Goal: Information Seeking & Learning: Learn about a topic

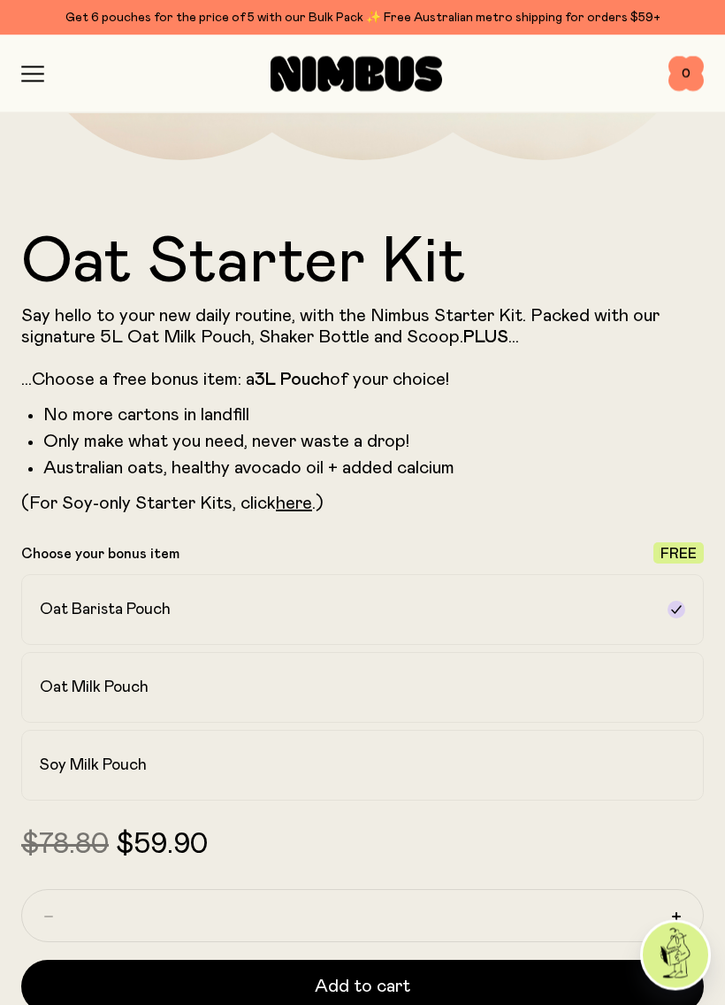
scroll to position [657, 0]
click at [282, 510] on link "here" at bounding box center [294, 503] width 36 height 18
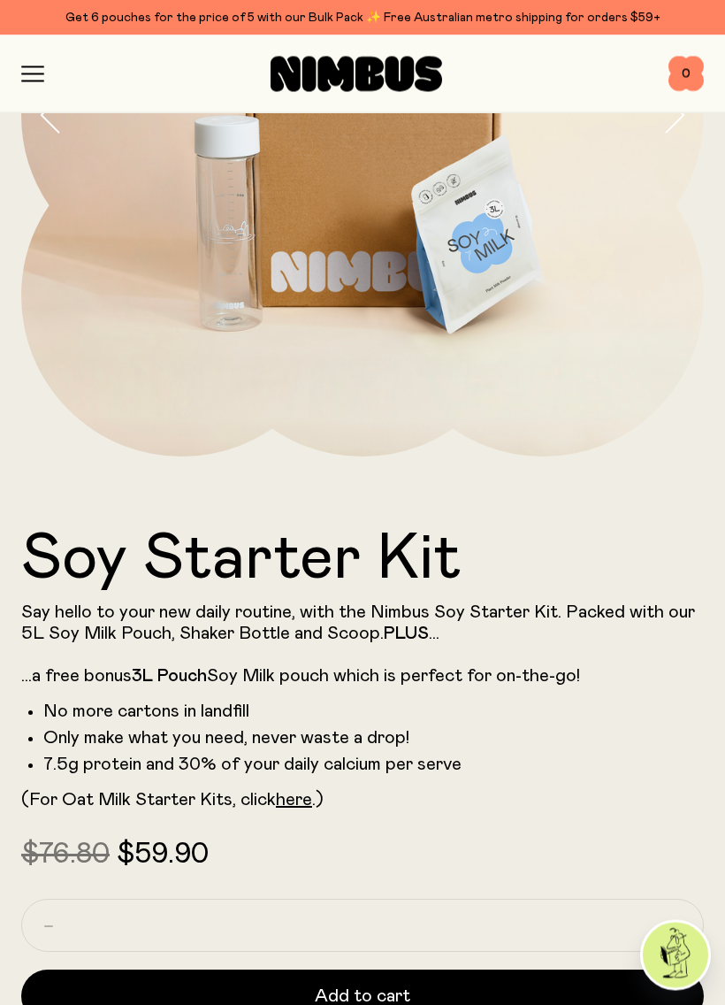
scroll to position [361, 0]
click at [29, 72] on icon "button" at bounding box center [32, 74] width 23 height 16
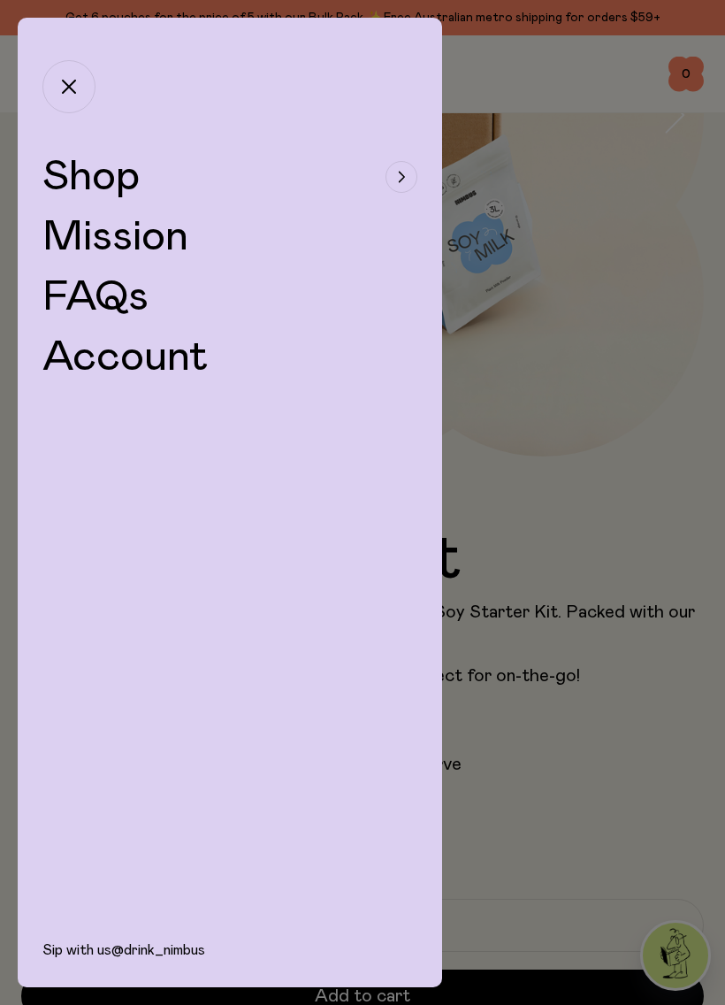
click at [88, 294] on link "FAQs" at bounding box center [95, 297] width 106 height 42
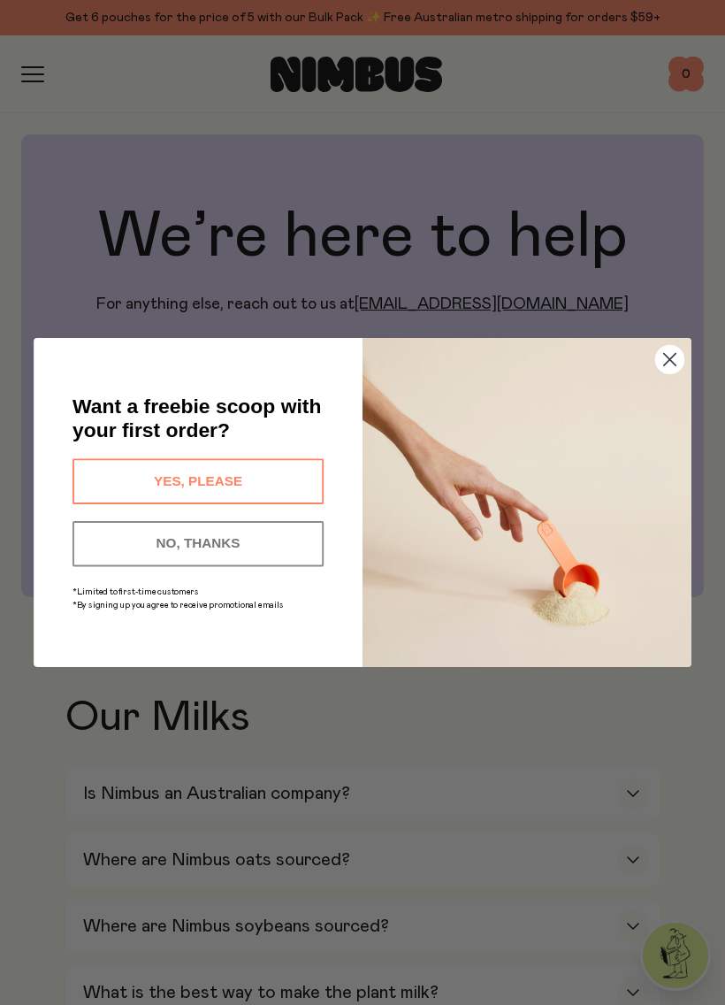
click at [98, 544] on button "NO, THANKS" at bounding box center [198, 543] width 251 height 45
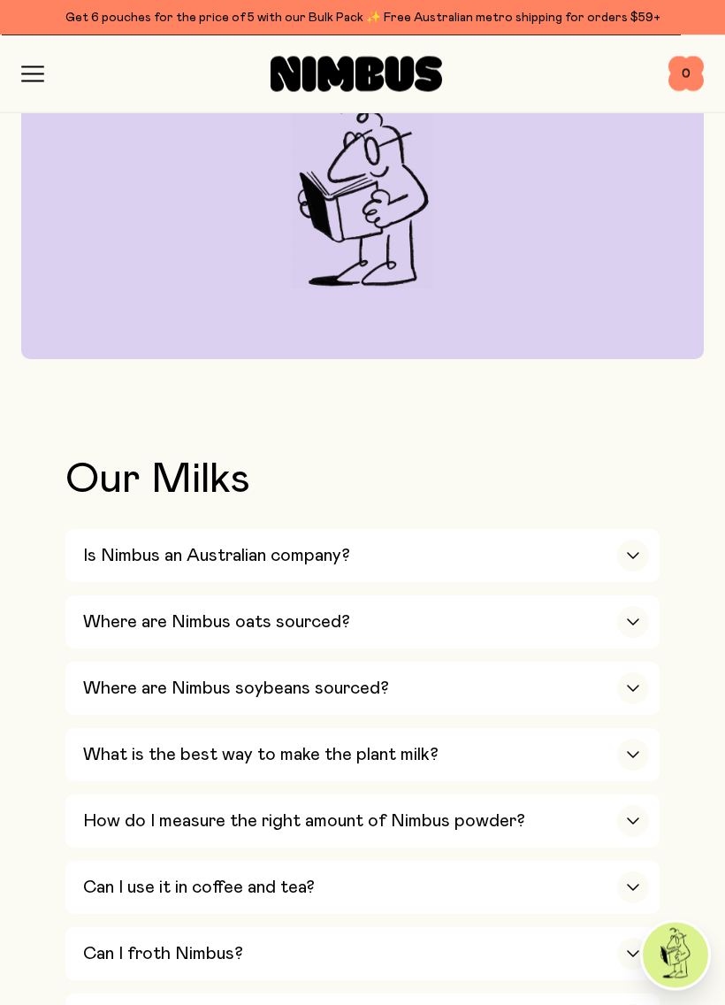
scroll to position [238, 0]
click at [633, 546] on div "button" at bounding box center [633, 556] width 32 height 32
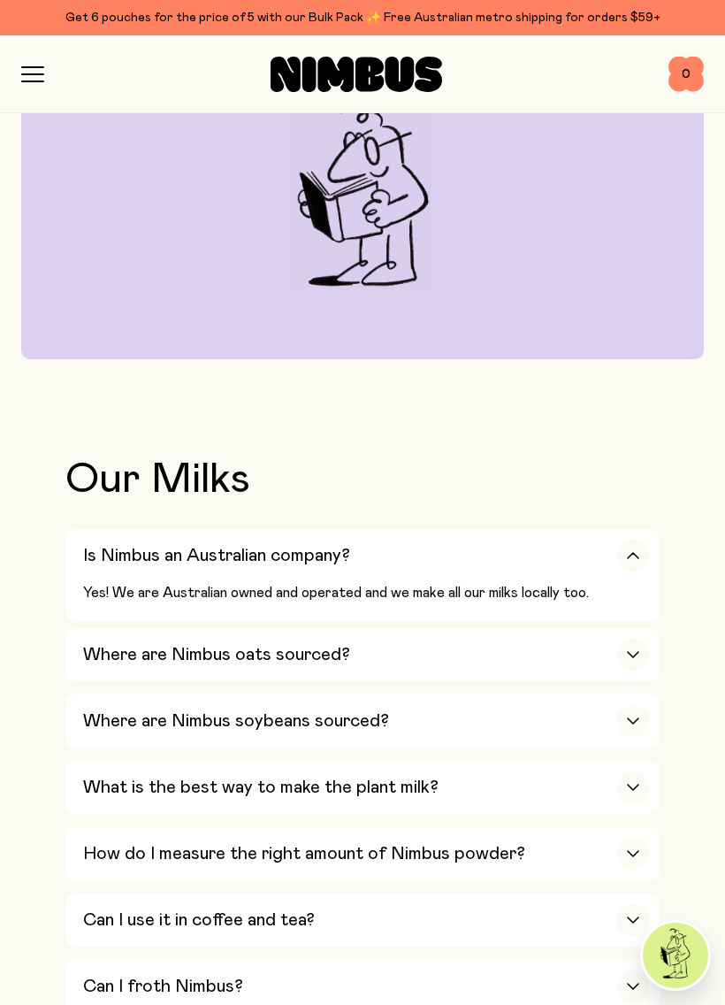
click at [640, 553] on div "button" at bounding box center [633, 556] width 32 height 32
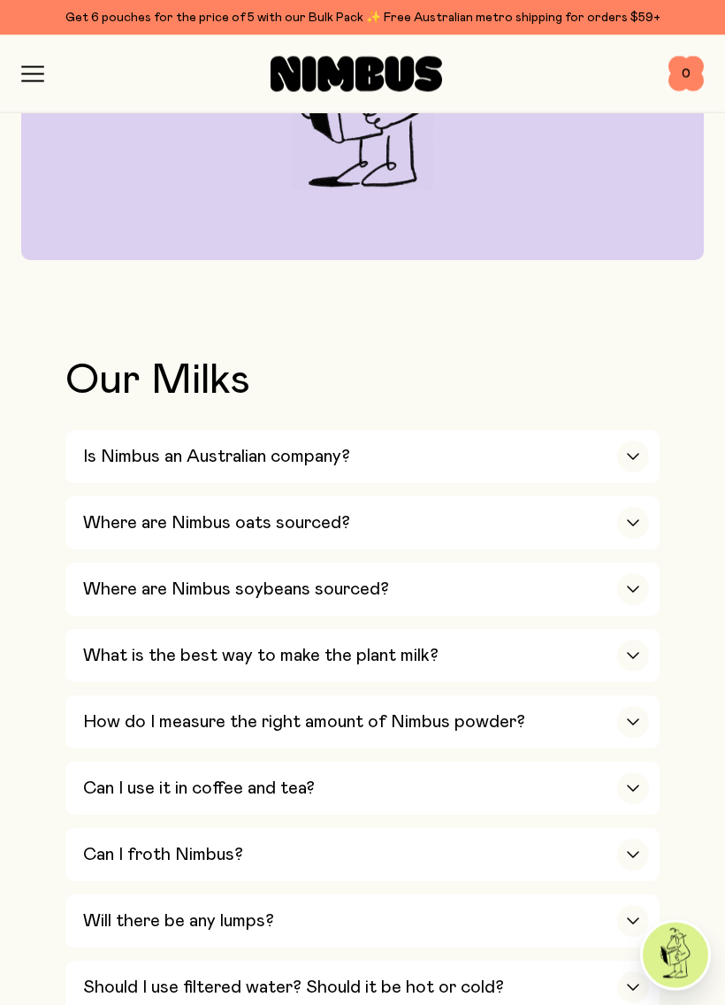
scroll to position [414, 0]
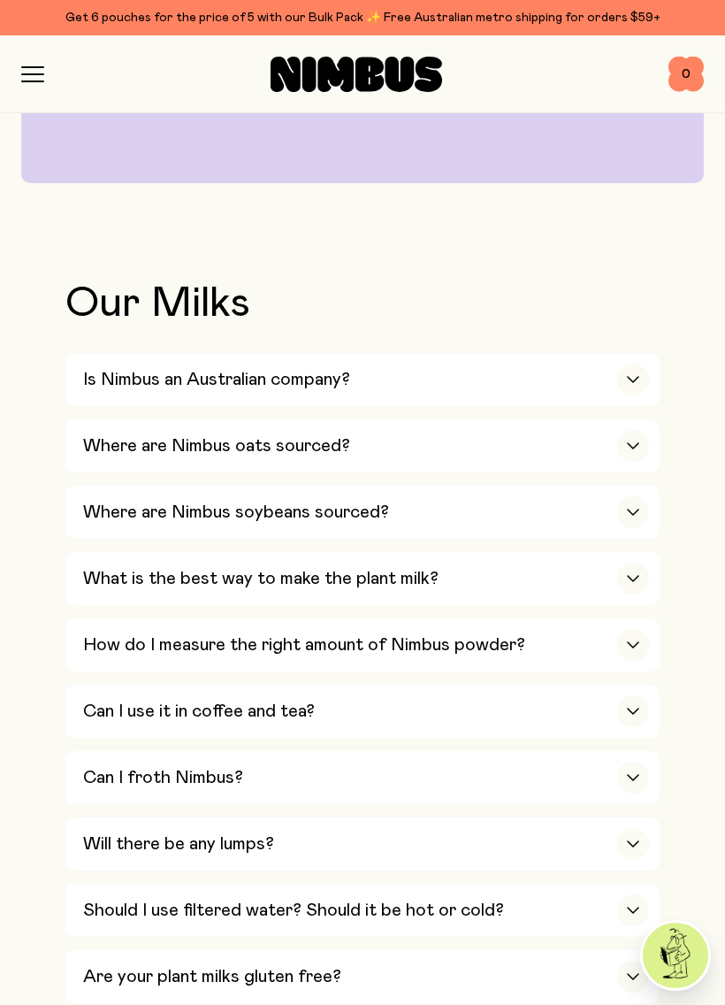
click at [641, 501] on div "button" at bounding box center [633, 512] width 32 height 32
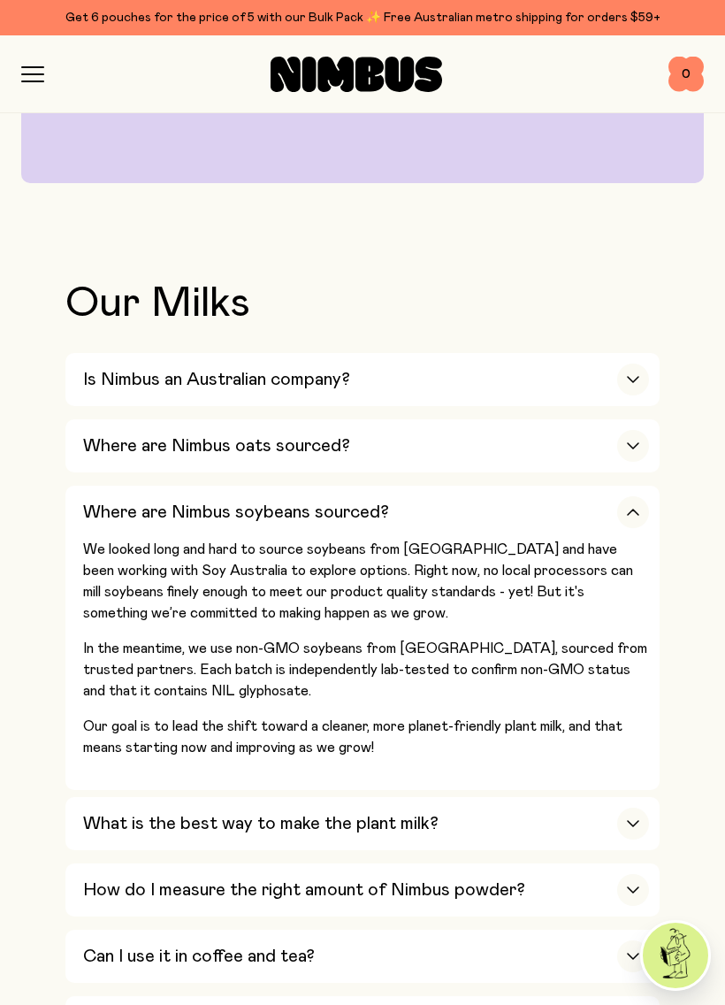
click at [67, 570] on button "Where are Nimbus soybeans sourced? We looked long and hard to source soybeans f…" at bounding box center [362, 638] width 594 height 304
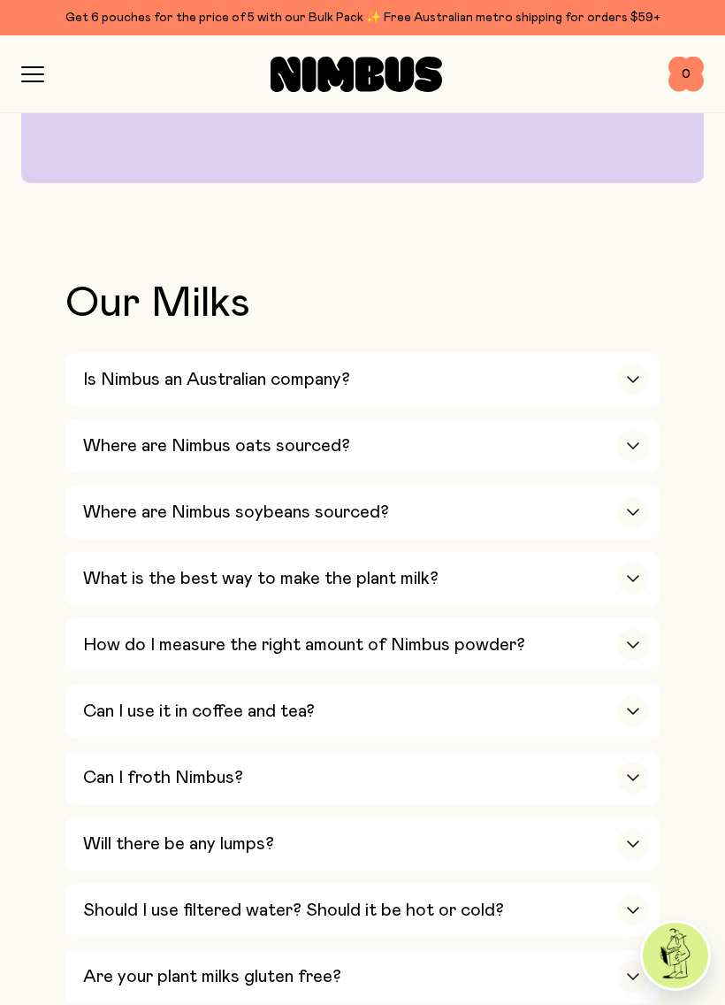
click at [91, 503] on h3 "Where are Nimbus soybeans sourced?" at bounding box center [236, 511] width 306 height 21
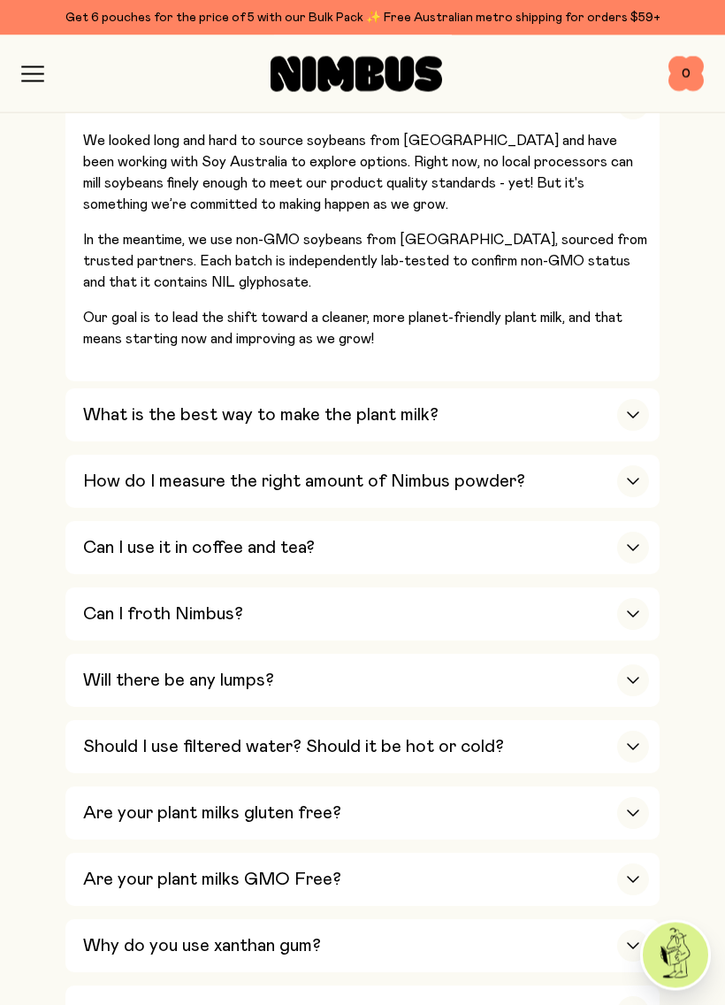
scroll to position [825, 0]
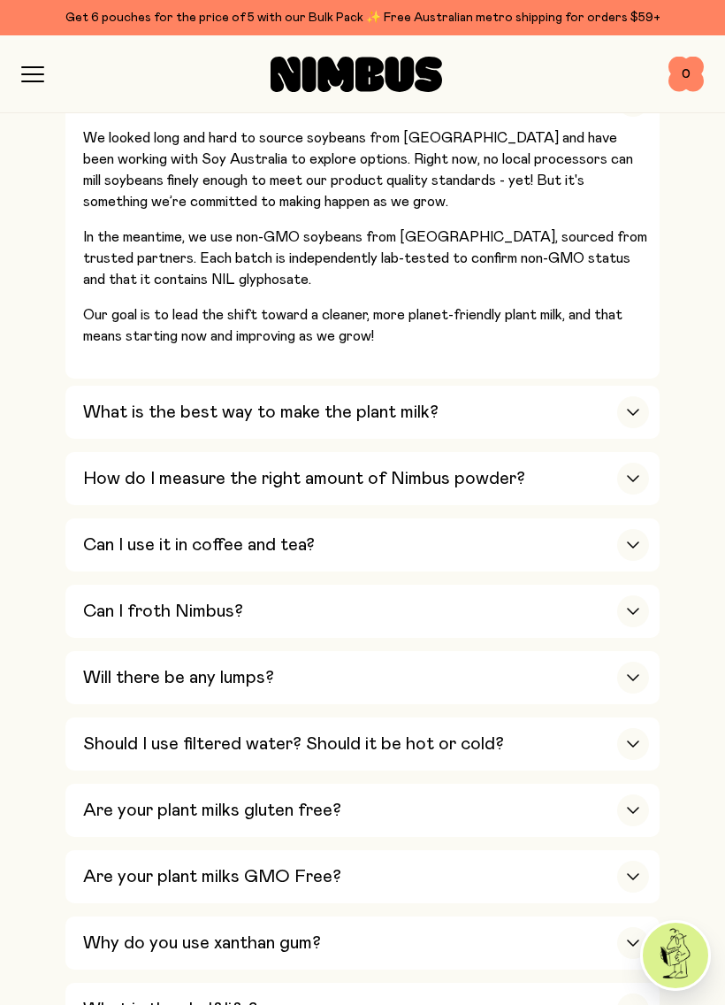
click at [635, 728] on div "button" at bounding box center [633, 744] width 32 height 32
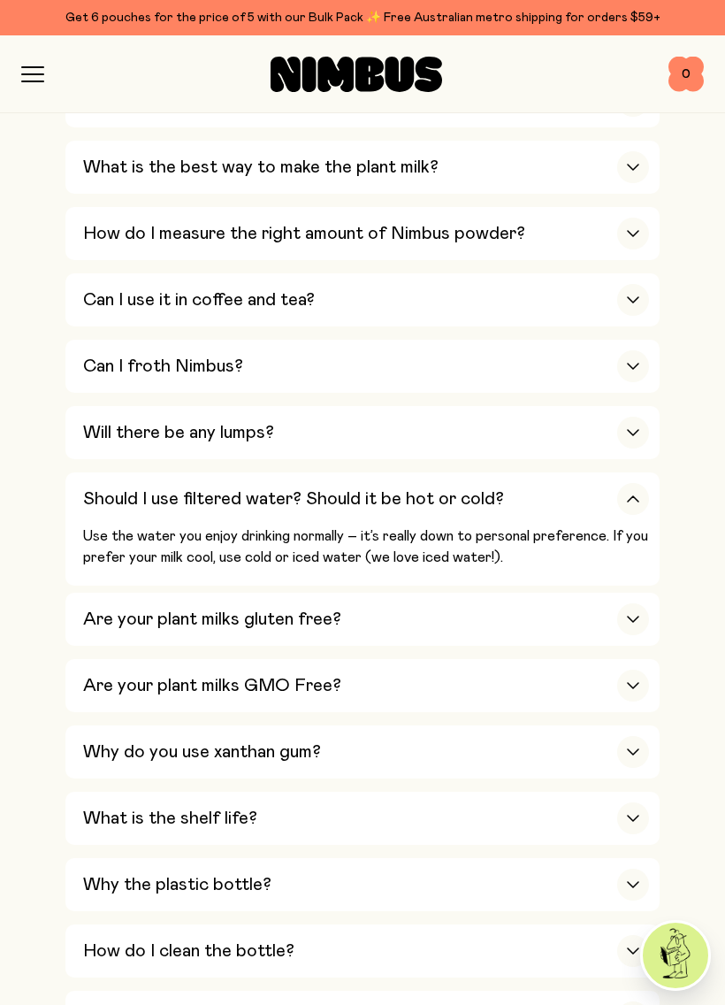
click at [634, 417] on div "button" at bounding box center [633, 433] width 32 height 32
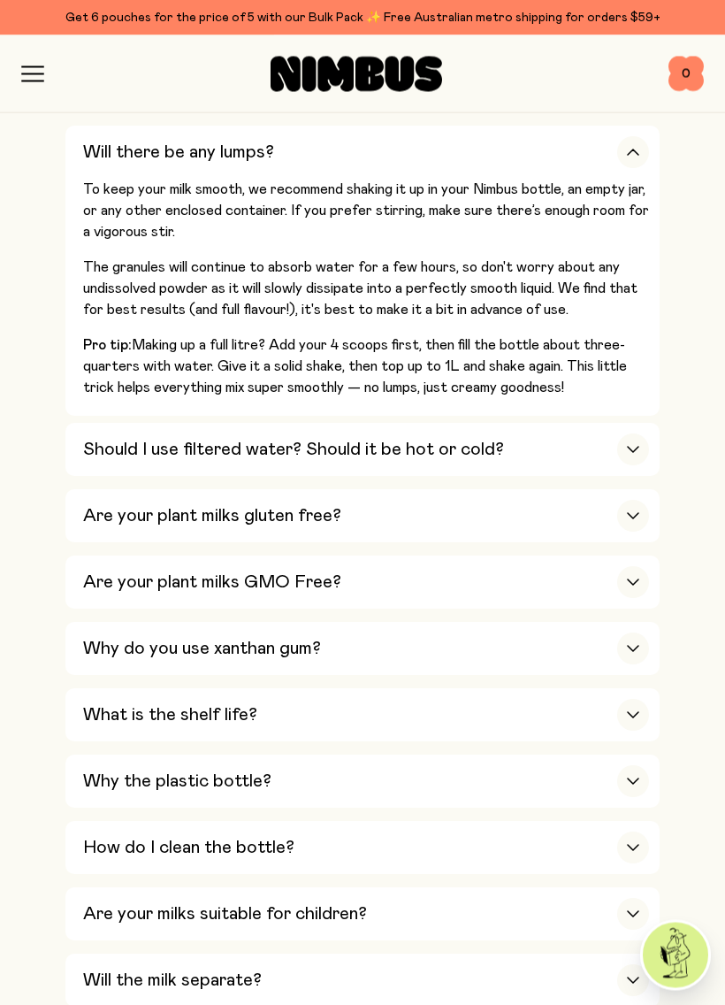
scroll to position [1115, 0]
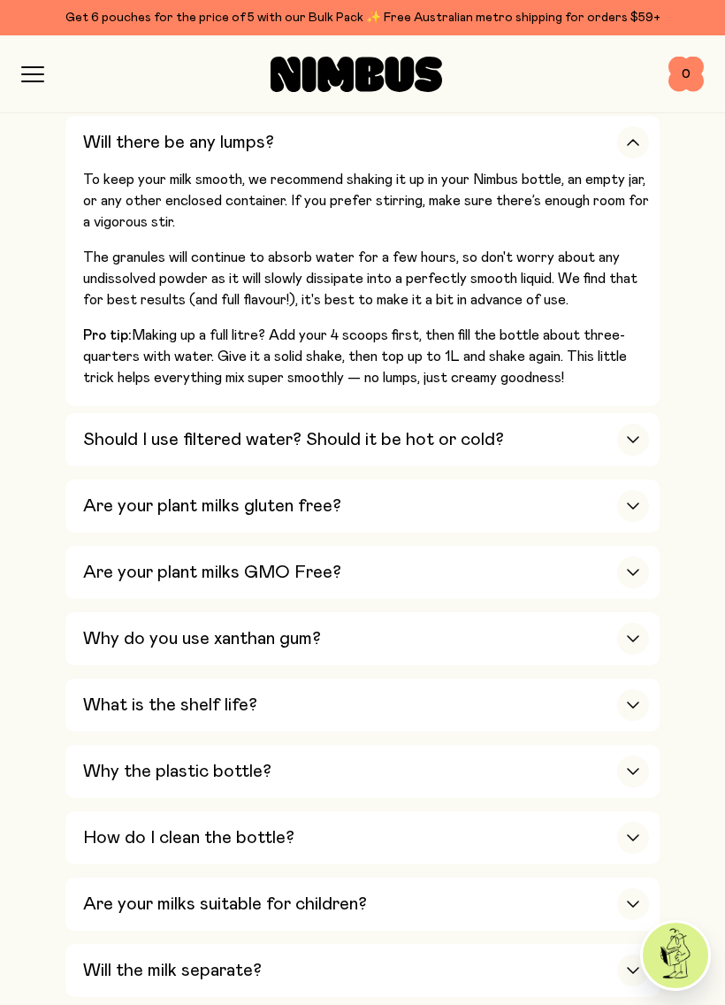
click at [634, 701] on icon "button" at bounding box center [633, 704] width 14 height 7
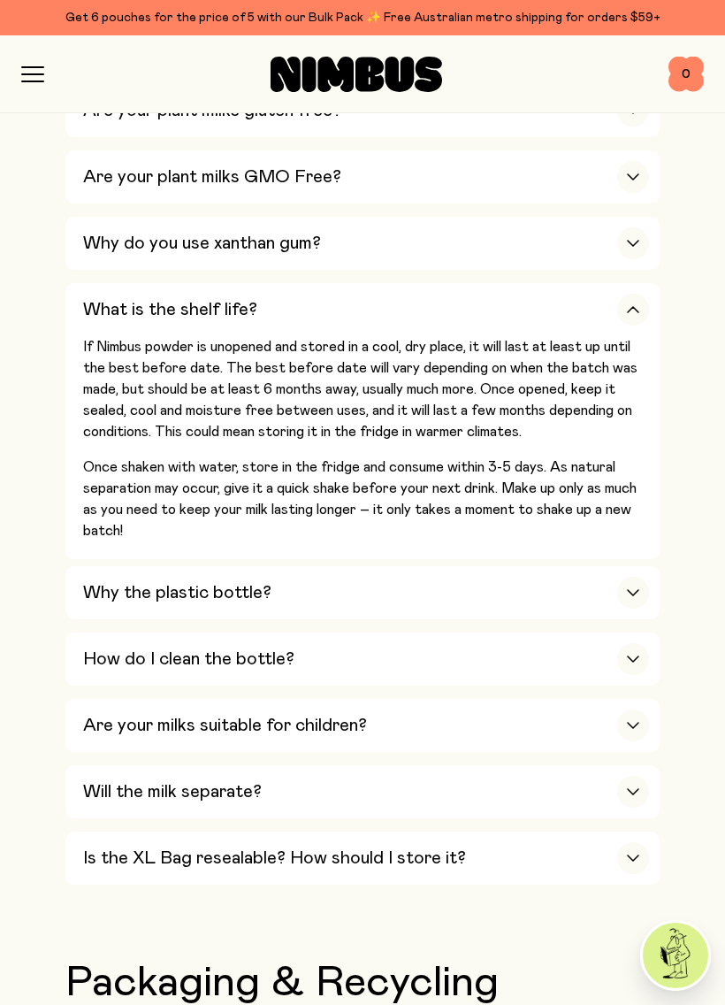
scroll to position [1294, 0]
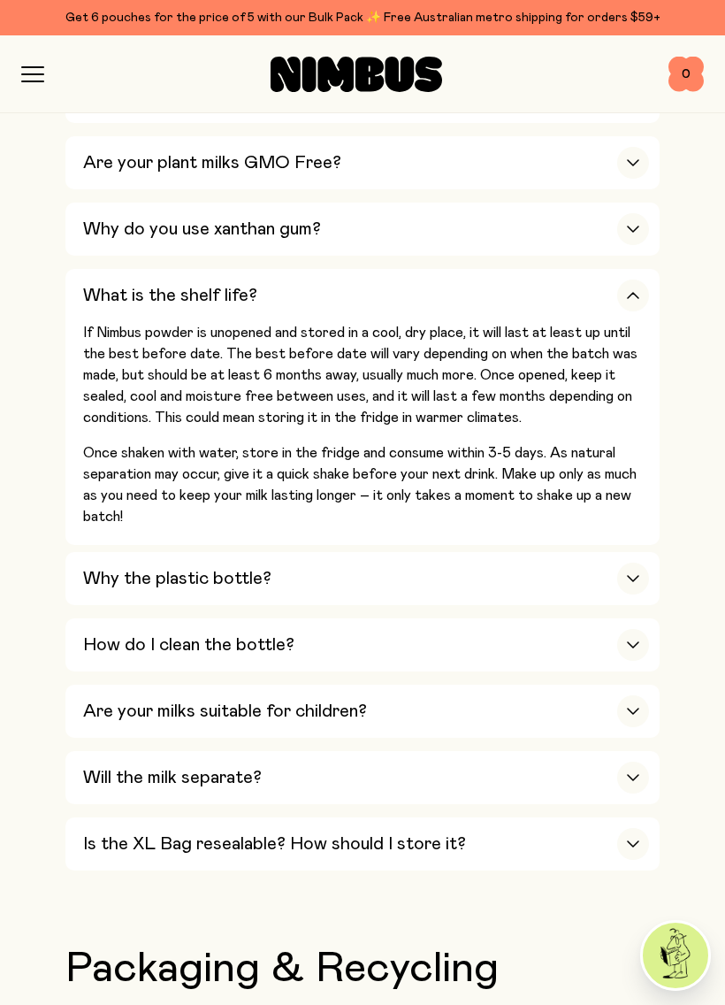
click at [627, 575] on icon "button" at bounding box center [633, 578] width 14 height 7
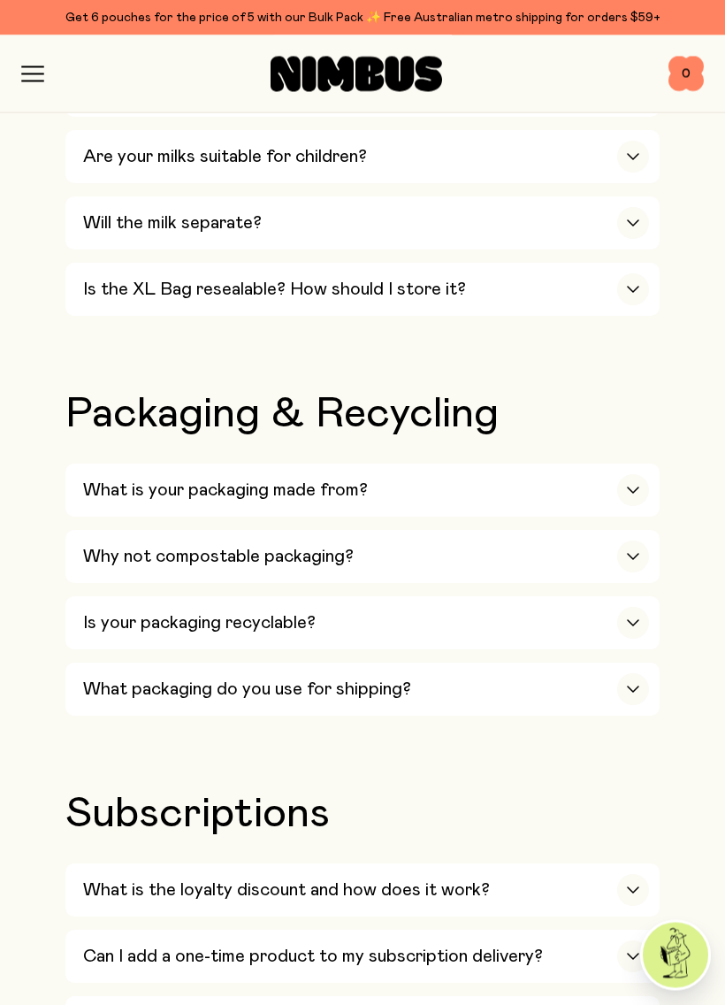
scroll to position [2097, 0]
click at [639, 552] on icon "button" at bounding box center [633, 555] width 14 height 7
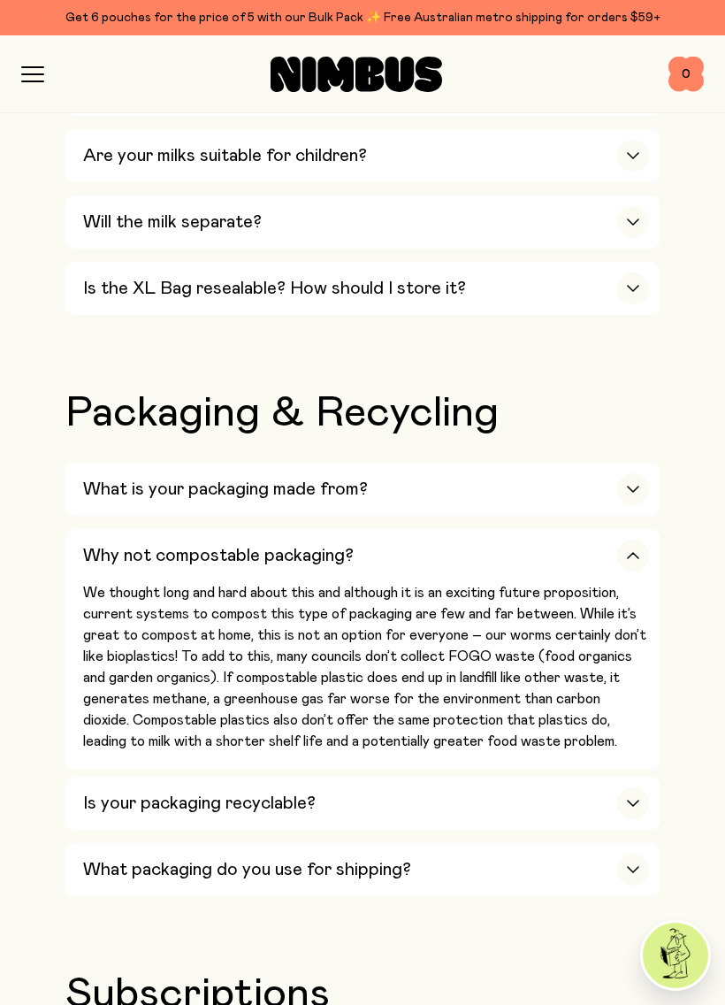
click at [634, 800] on icon "button" at bounding box center [633, 802] width 11 height 5
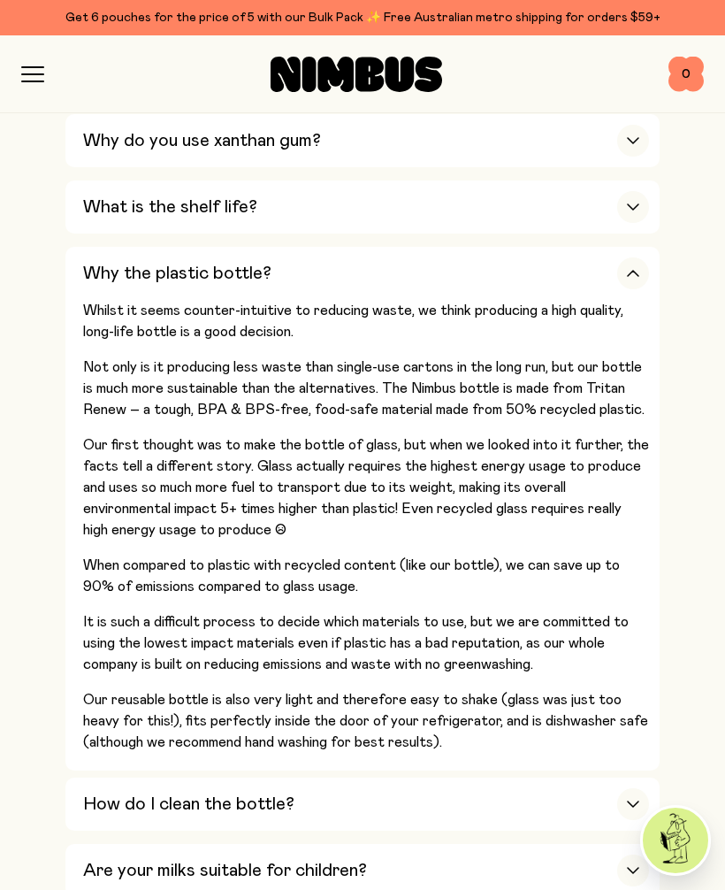
scroll to position [1354, 0]
